Goal: Transaction & Acquisition: Purchase product/service

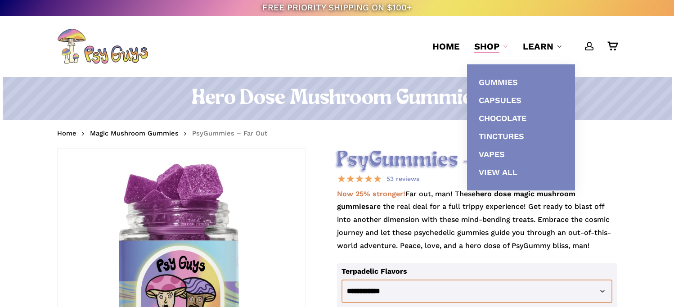
click at [489, 52] on span "Shop" at bounding box center [486, 46] width 25 height 11
click at [507, 119] on span "Chocolate" at bounding box center [503, 117] width 48 height 9
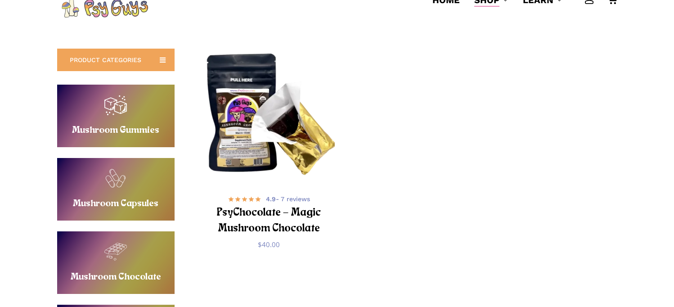
scroll to position [84, 0]
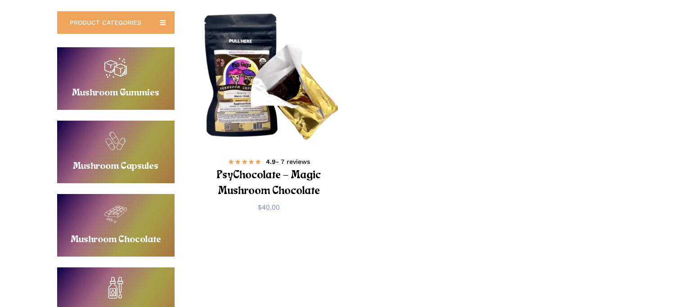
click at [288, 189] on h2 "PsyChocolate – Magic Mushroom Chocolate" at bounding box center [269, 183] width 109 height 32
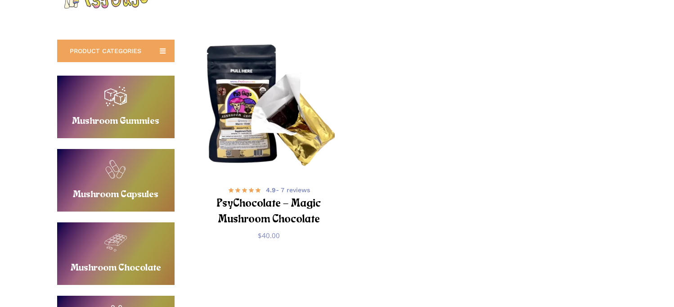
scroll to position [80, 0]
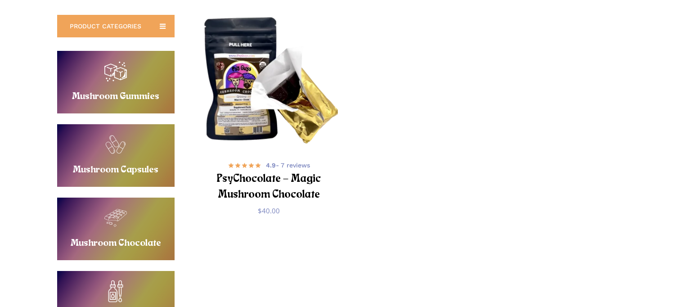
click at [255, 76] on img "PsyChocolate - Magic Mushroom Chocolate" at bounding box center [269, 82] width 137 height 137
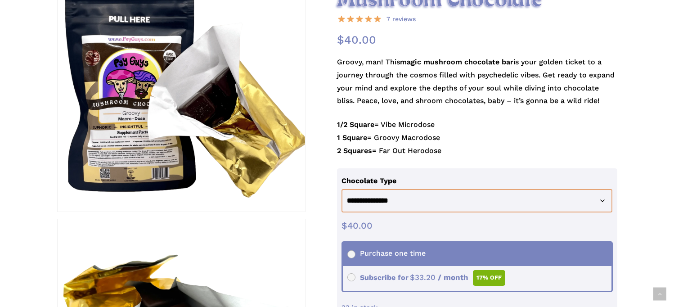
scroll to position [276, 0]
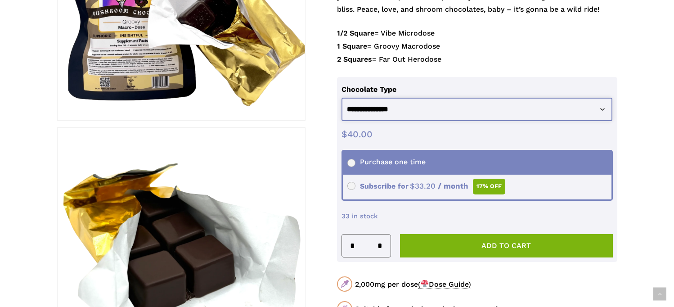
click at [432, 103] on select "**********" at bounding box center [476, 110] width 271 height 24
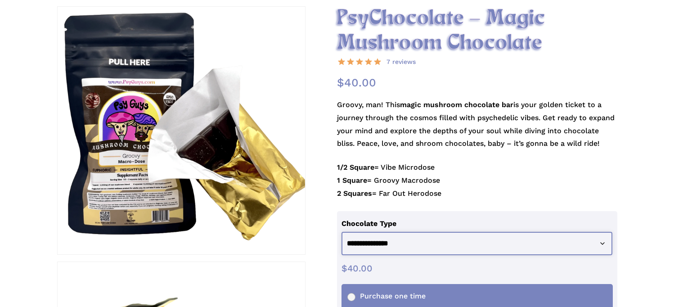
scroll to position [55, 0]
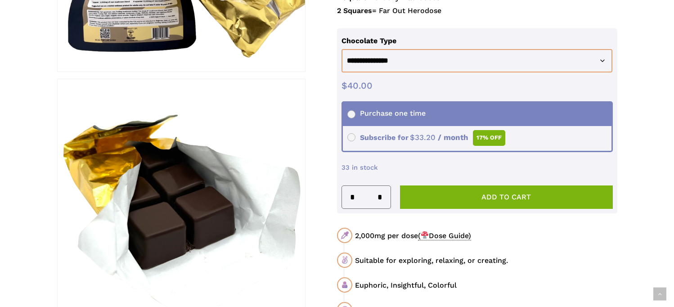
scroll to position [254, 0]
